Goal: Find specific page/section: Find specific page/section

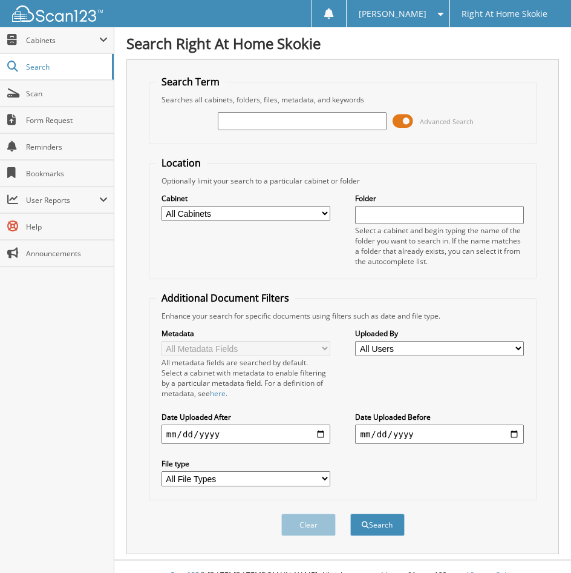
click at [267, 119] on input "text" at bounding box center [302, 121] width 169 height 18
type input "[PERSON_NAME]"
click at [351, 513] on button "Search" at bounding box center [378, 524] width 54 height 22
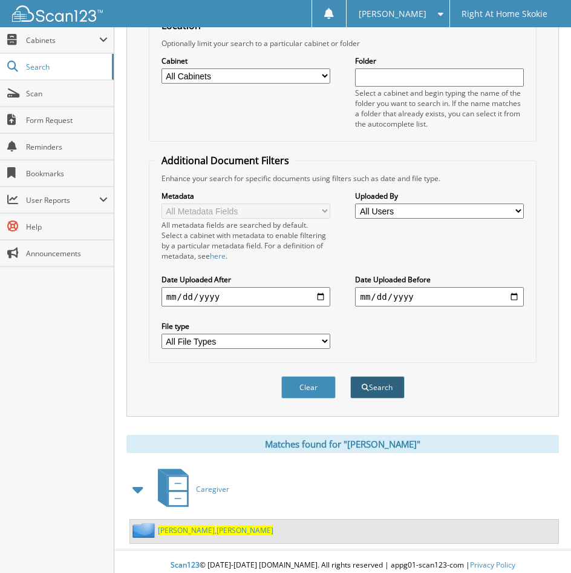
scroll to position [145, 0]
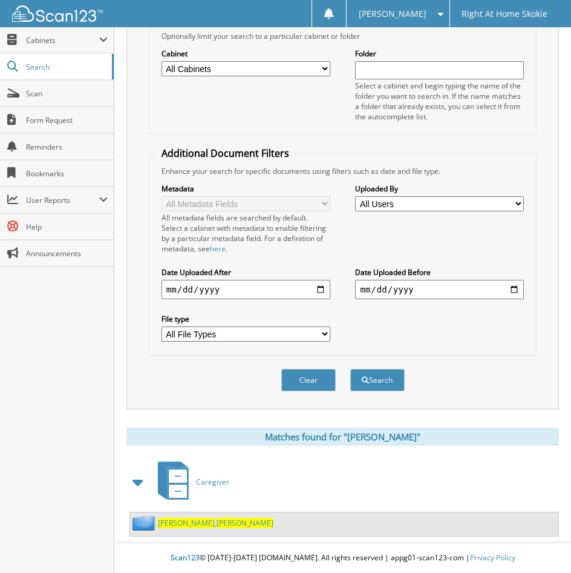
click at [162, 526] on span "Mayfield" at bounding box center [186, 523] width 57 height 10
